Goal: Task Accomplishment & Management: Use online tool/utility

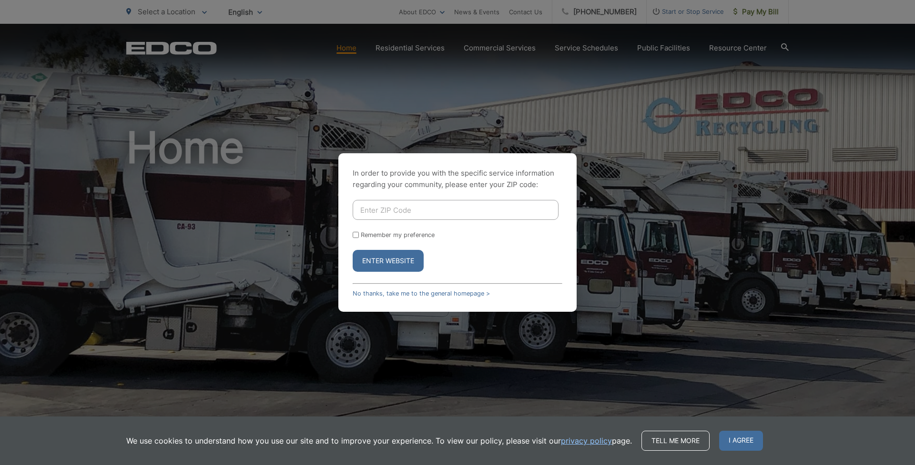
click at [423, 298] on div "In order to provide you with the specific service information regarding your co…" at bounding box center [457, 232] width 238 height 159
click at [422, 295] on link "No thanks, take me to the general homepage >" at bounding box center [421, 293] width 137 height 7
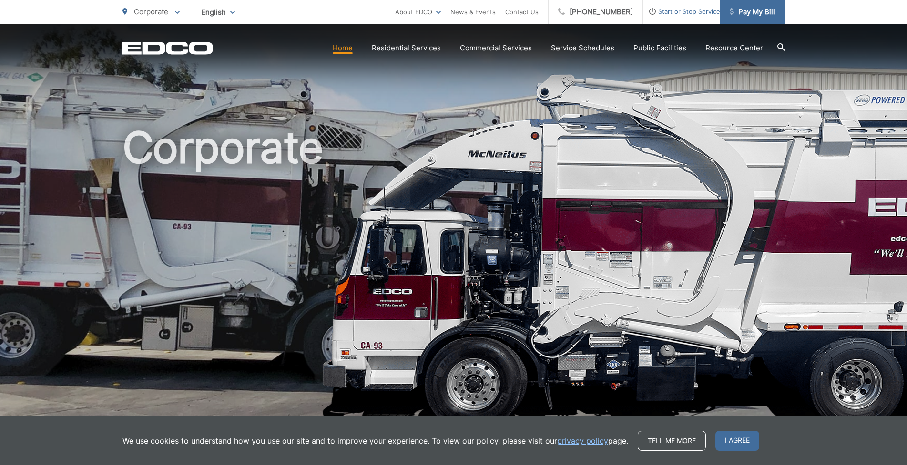
click at [756, 15] on span "Pay My Bill" at bounding box center [751, 11] width 45 height 11
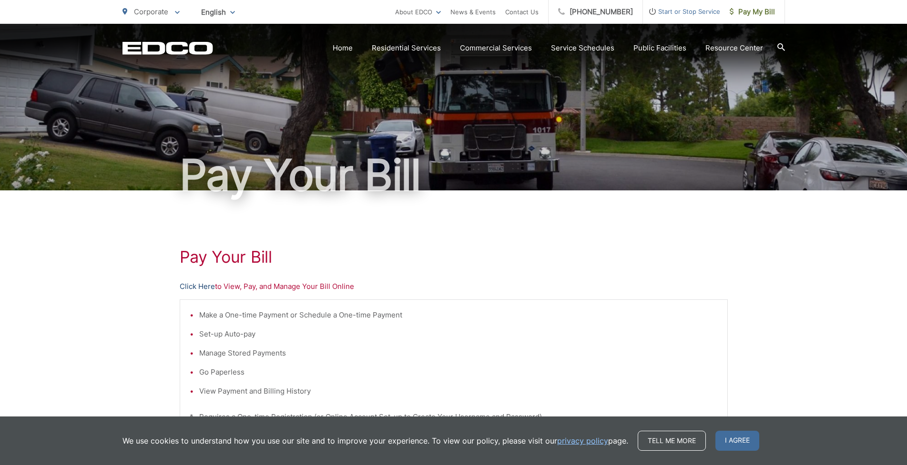
click at [211, 287] on link "Click Here" at bounding box center [197, 286] width 35 height 11
